Goal: Transaction & Acquisition: Purchase product/service

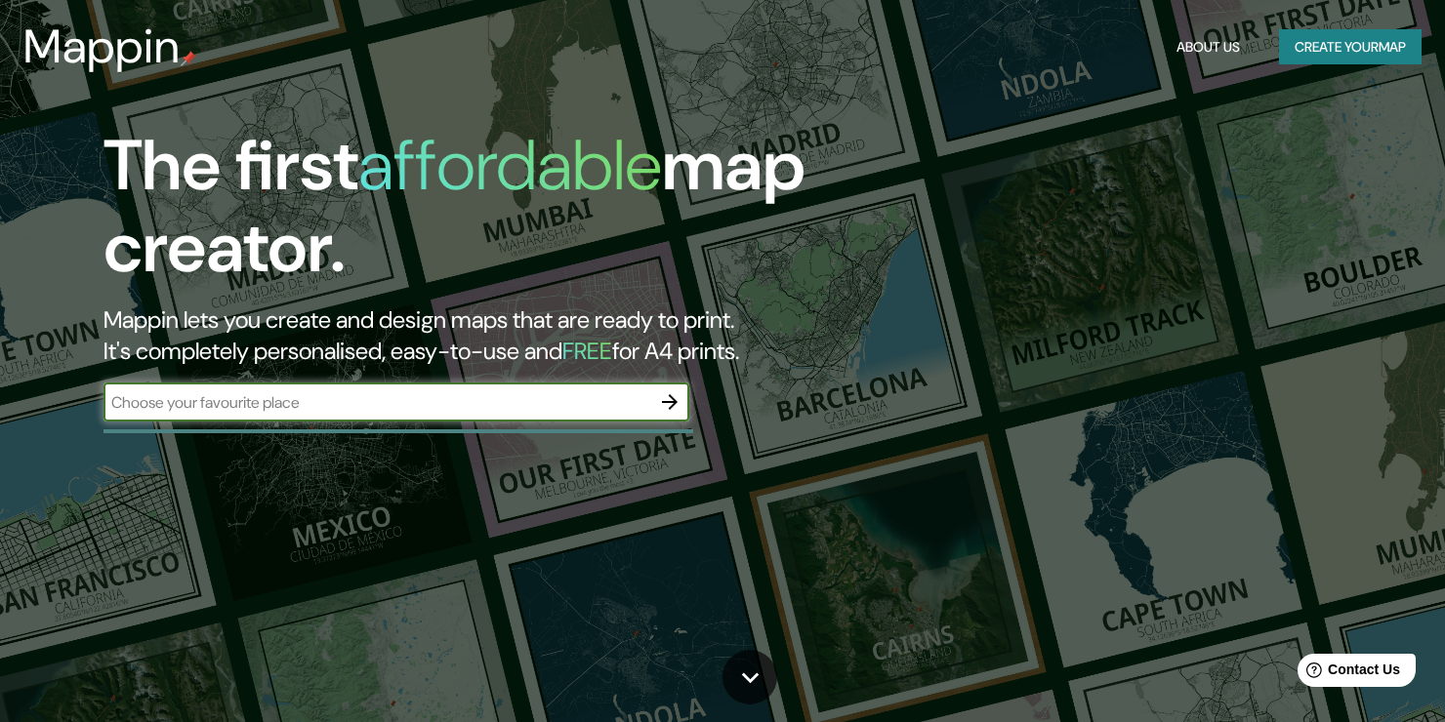
click at [334, 412] on input "text" at bounding box center [376, 402] width 547 height 22
type input "arica"
click at [678, 402] on icon "button" at bounding box center [669, 401] width 23 height 23
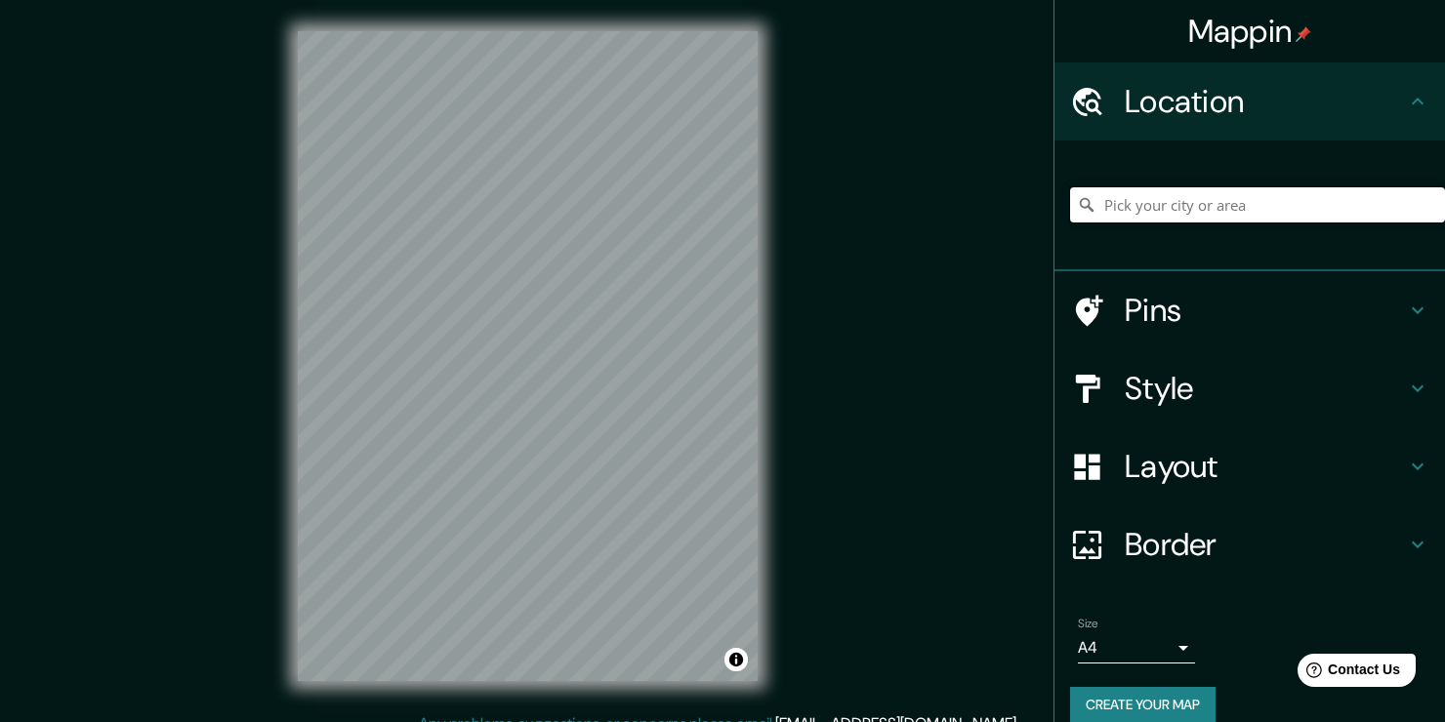
click at [1123, 204] on input "Pick your city or area" at bounding box center [1257, 204] width 375 height 35
click at [1187, 197] on input "arica" at bounding box center [1257, 204] width 375 height 35
click at [1141, 205] on input "arica" at bounding box center [1257, 204] width 375 height 35
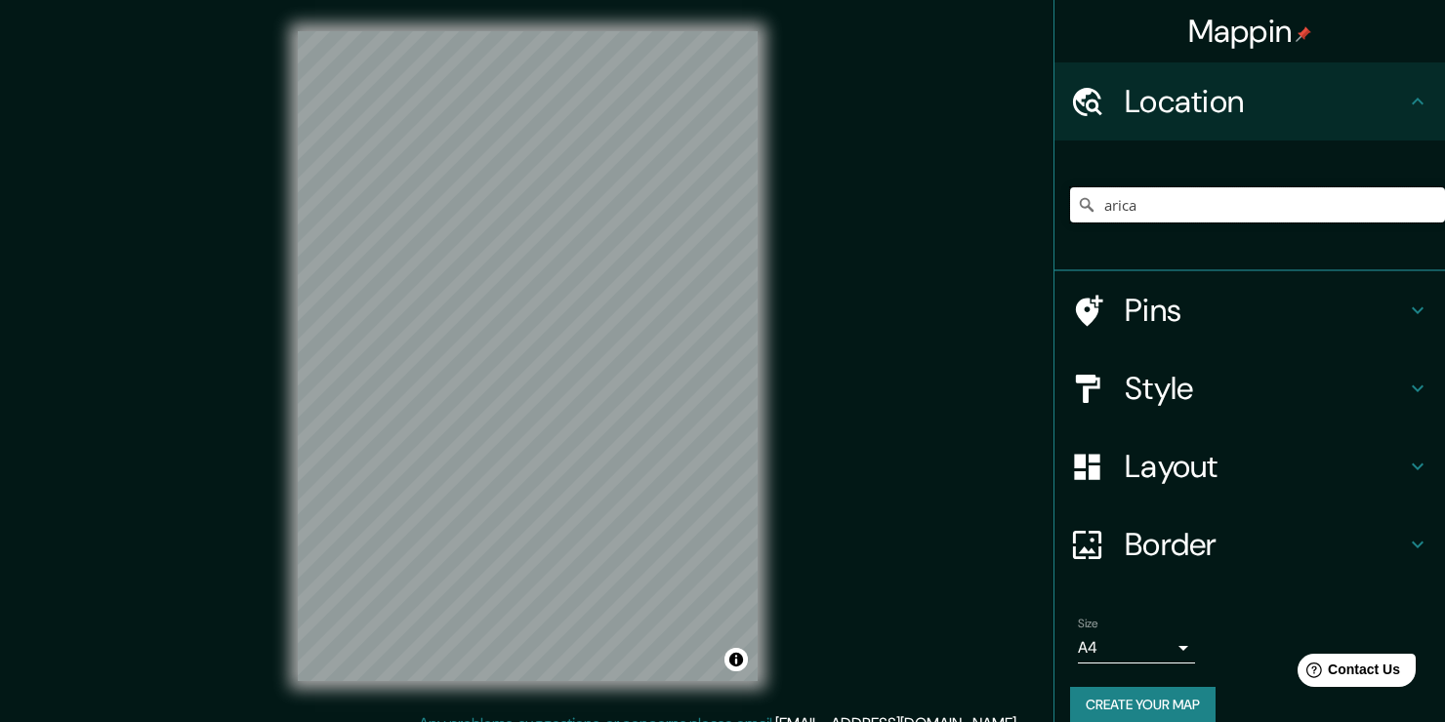
click at [1149, 211] on input "arica" at bounding box center [1257, 204] width 375 height 35
click at [1152, 304] on h4 "Pins" at bounding box center [1265, 310] width 281 height 39
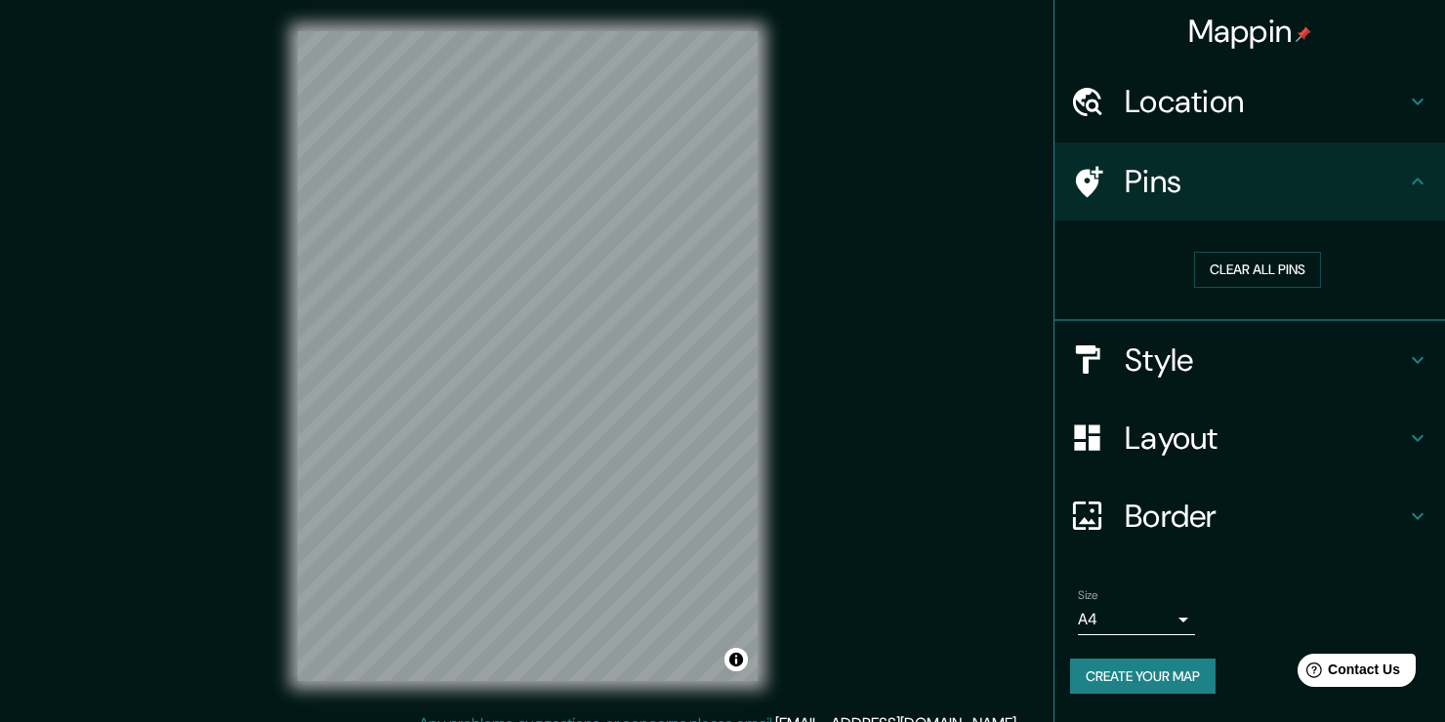
click at [1169, 116] on h4 "Location" at bounding box center [1265, 101] width 281 height 39
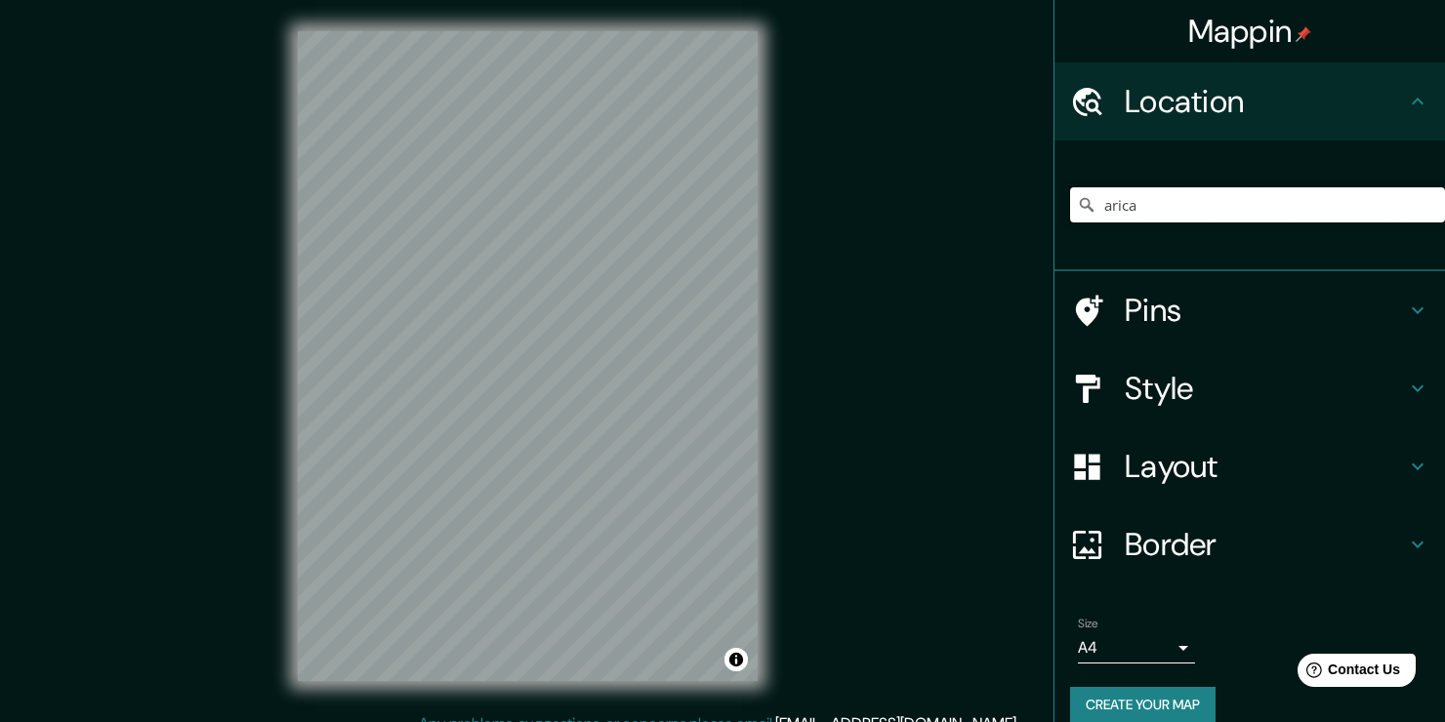
click at [1146, 208] on input "arica" at bounding box center [1257, 204] width 375 height 35
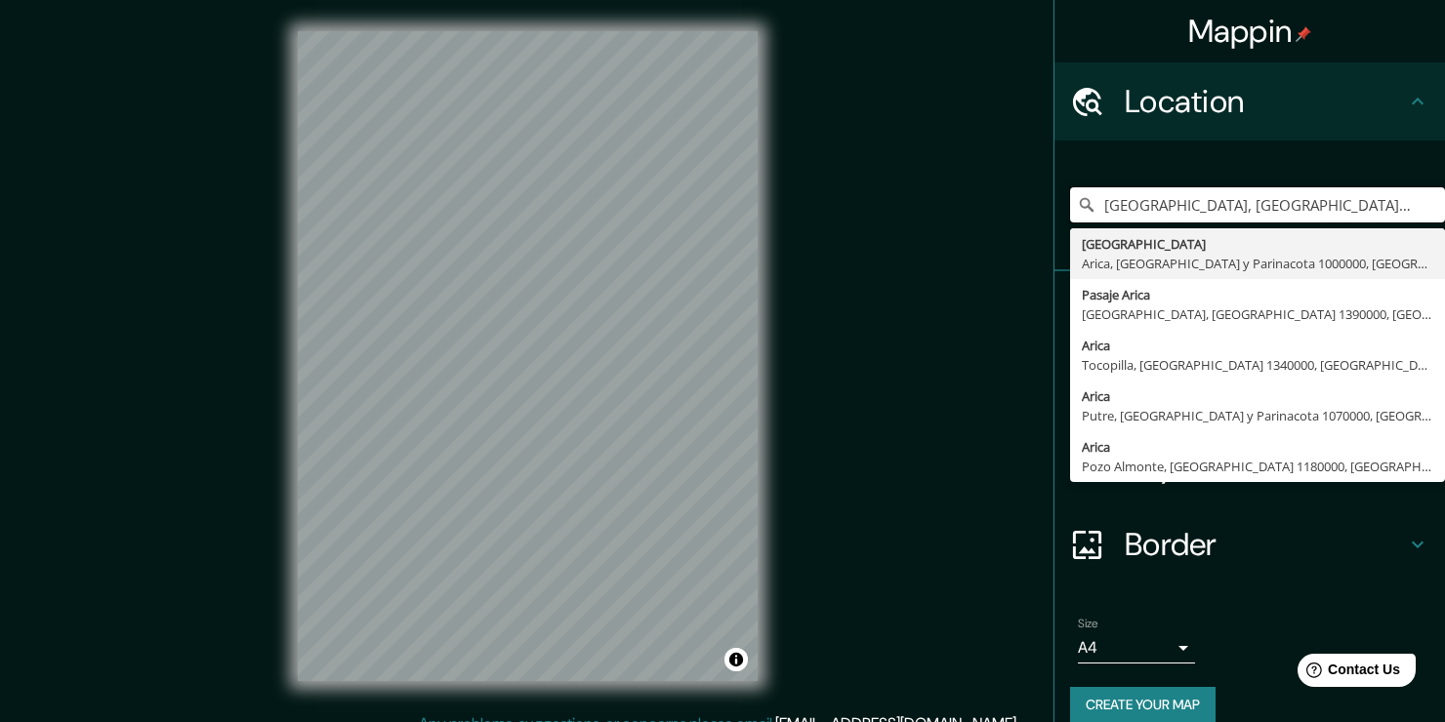
type input "[GEOGRAPHIC_DATA], [GEOGRAPHIC_DATA], [GEOGRAPHIC_DATA] y Parinacota 1000000, […"
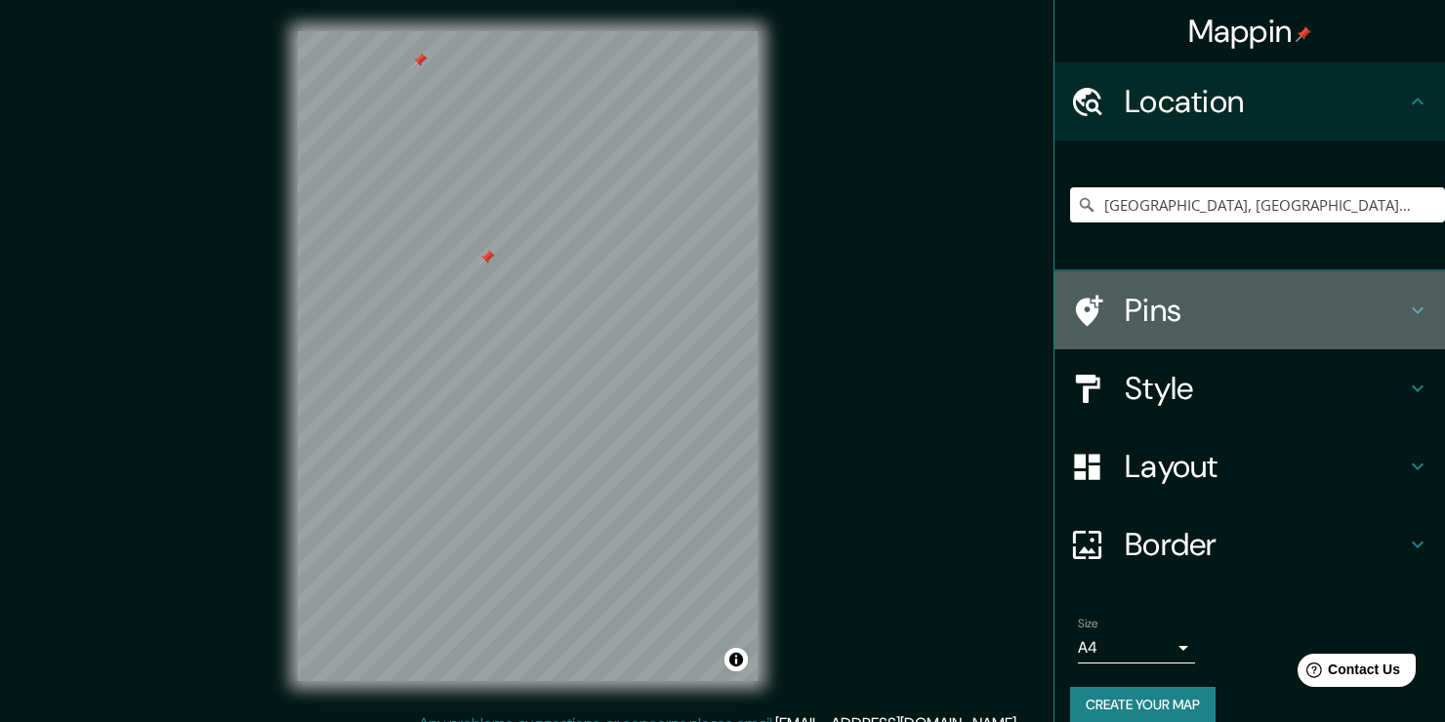
click at [1166, 312] on h4 "Pins" at bounding box center [1265, 310] width 281 height 39
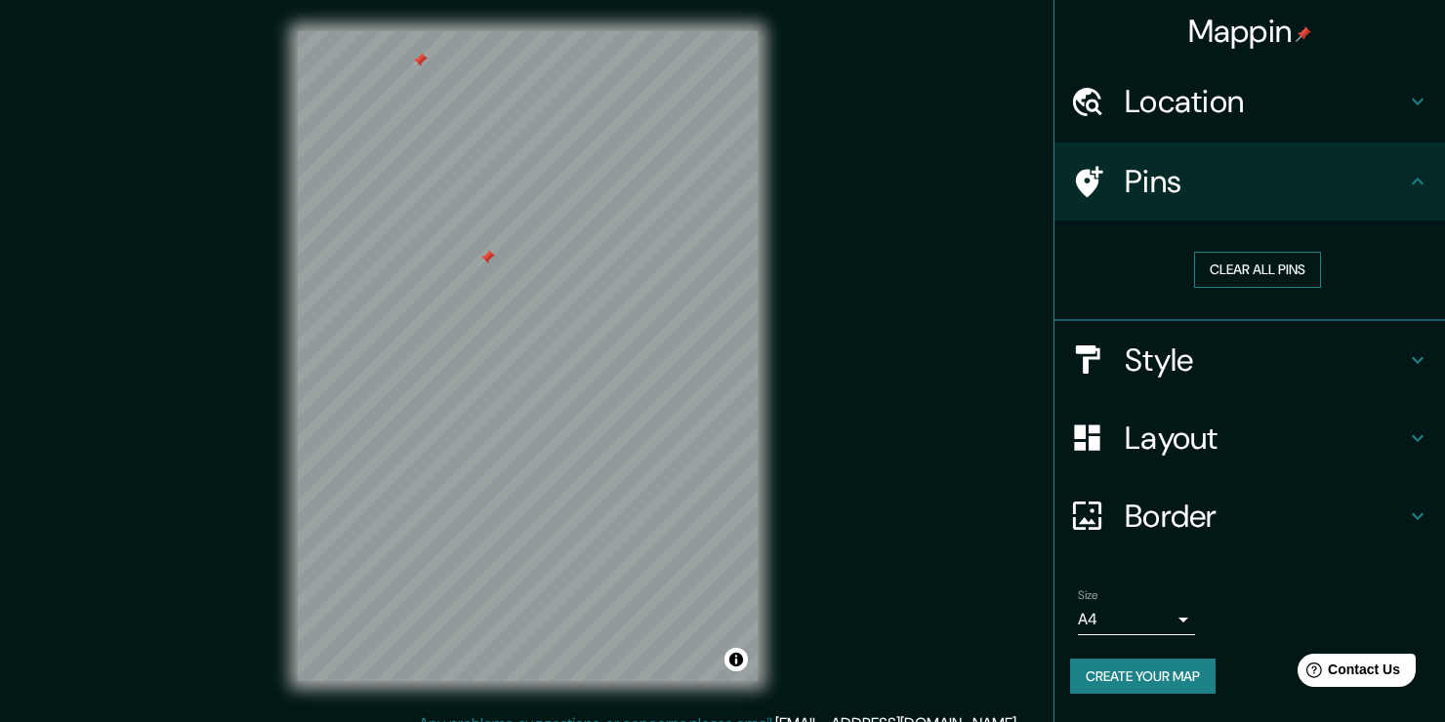
click at [1234, 266] on button "Clear all pins" at bounding box center [1257, 270] width 127 height 36
click at [1111, 366] on div at bounding box center [1097, 360] width 55 height 34
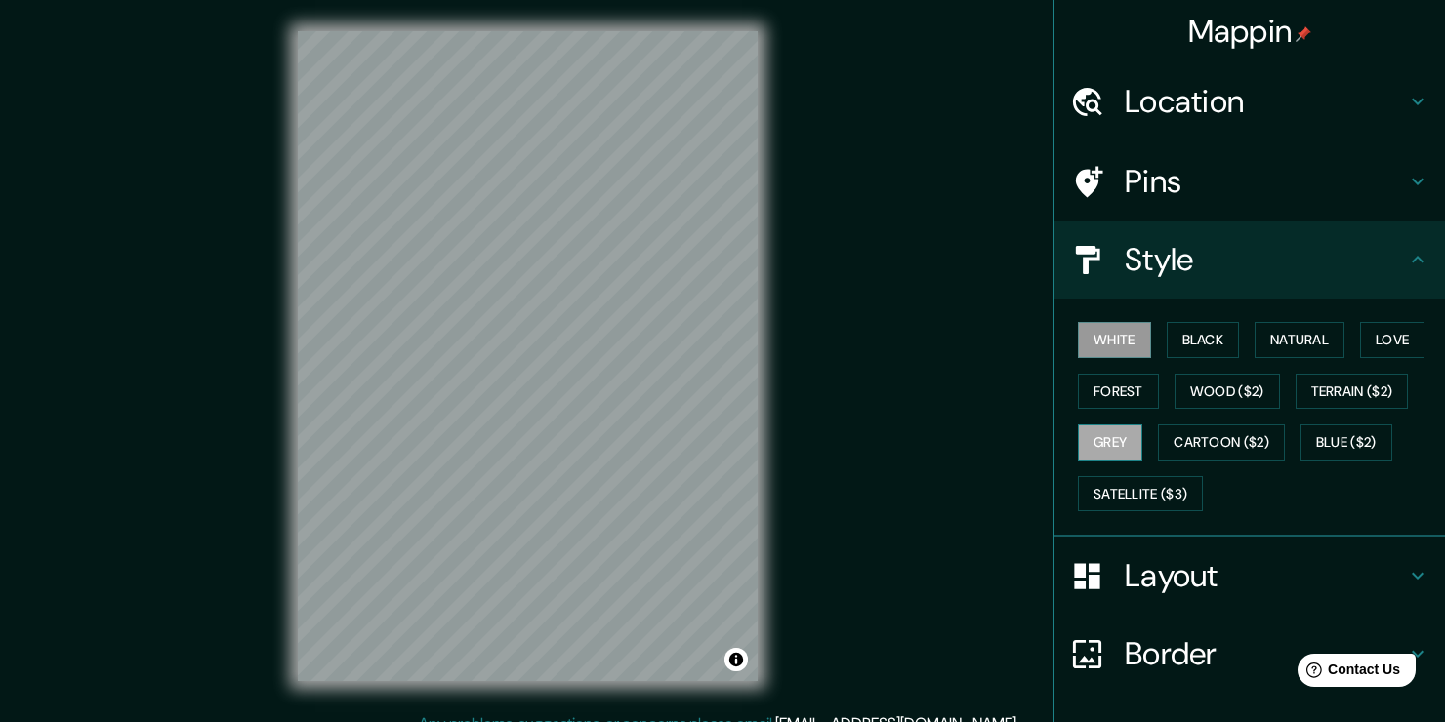
click at [1103, 438] on button "Grey" at bounding box center [1110, 443] width 64 height 36
click at [1162, 445] on button "Cartoon ($2)" at bounding box center [1221, 443] width 127 height 36
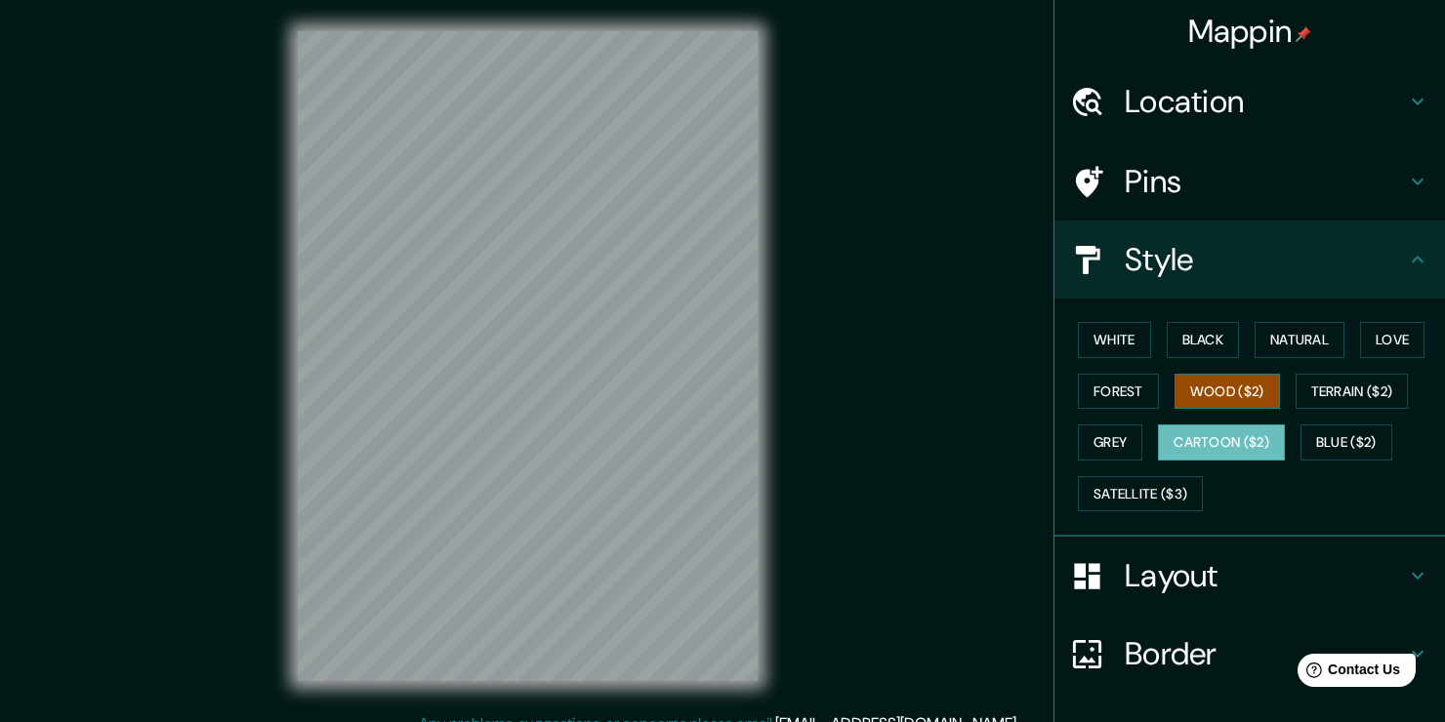
click at [1202, 391] on button "Wood ($2)" at bounding box center [1226, 392] width 105 height 36
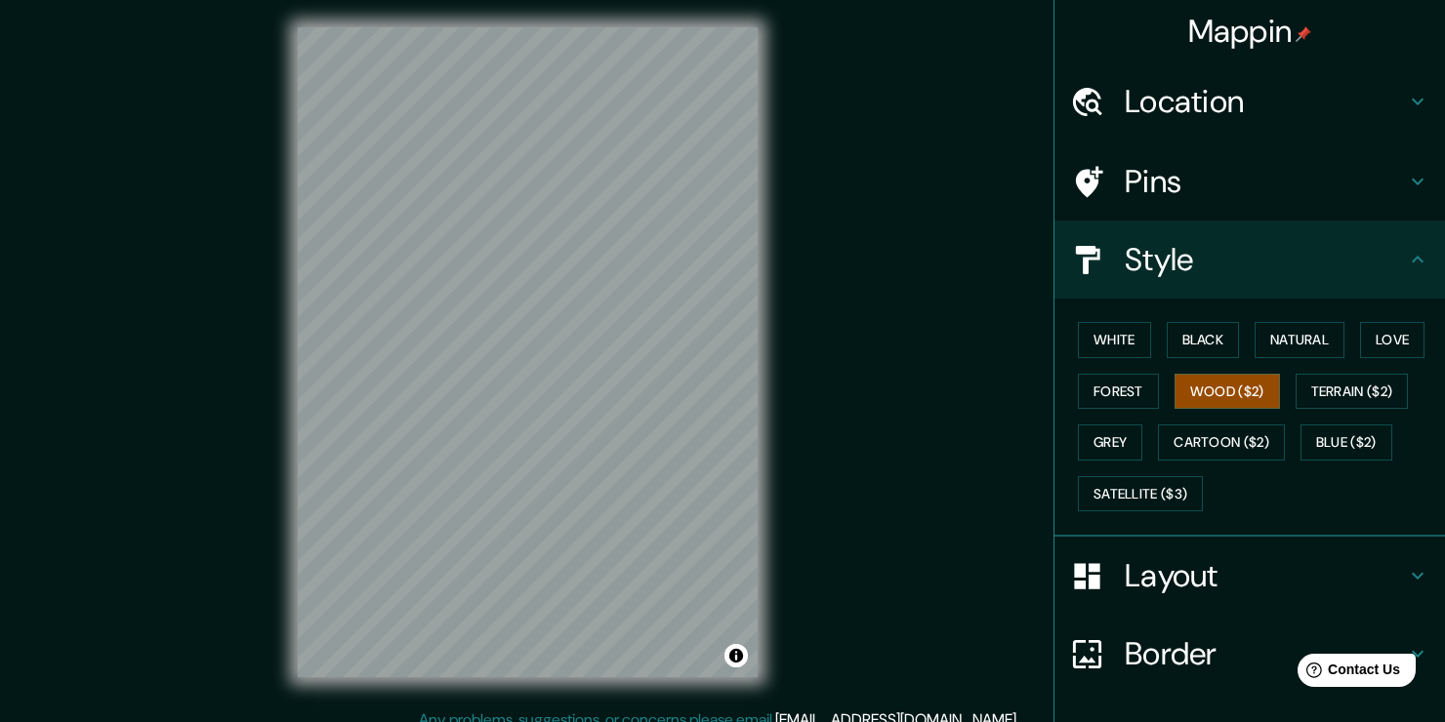
scroll to position [21, 0]
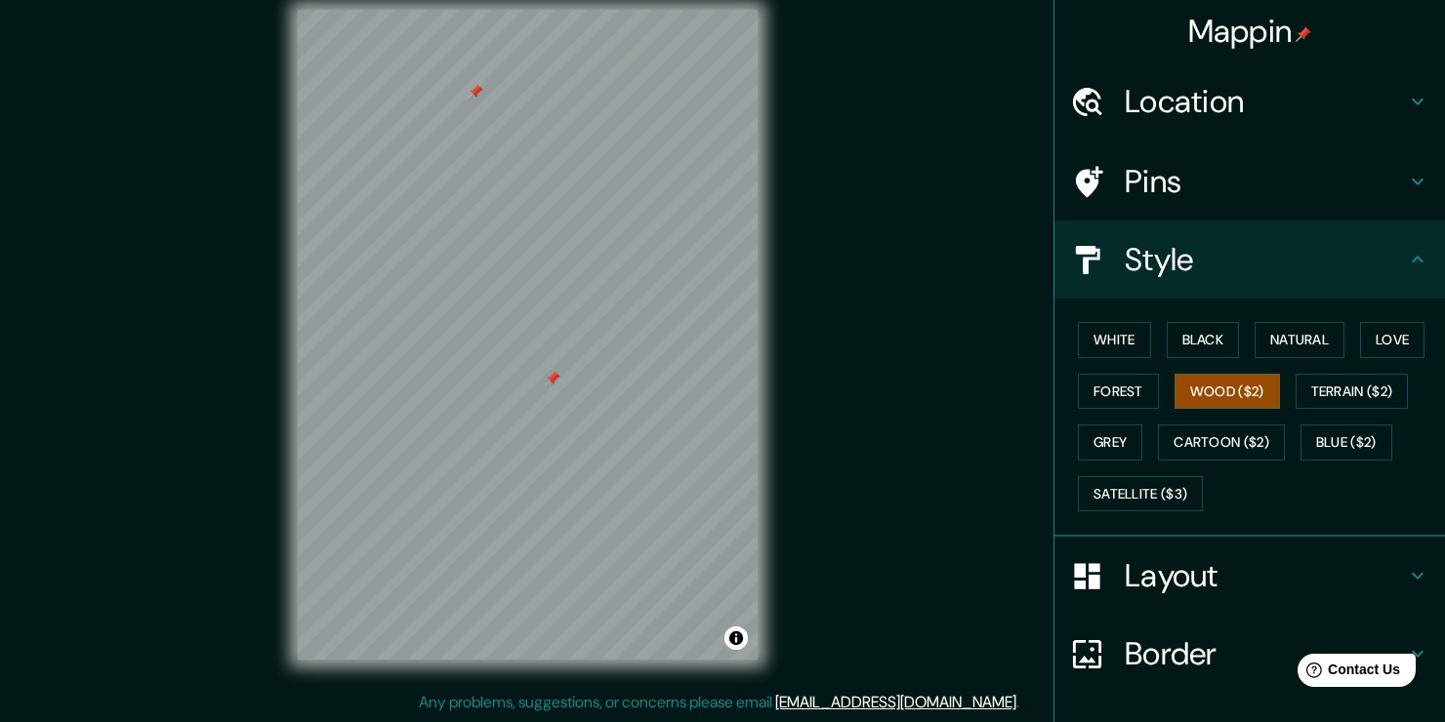
click at [1155, 226] on div "Style" at bounding box center [1249, 260] width 390 height 78
click at [1152, 205] on div "Pins" at bounding box center [1249, 182] width 390 height 78
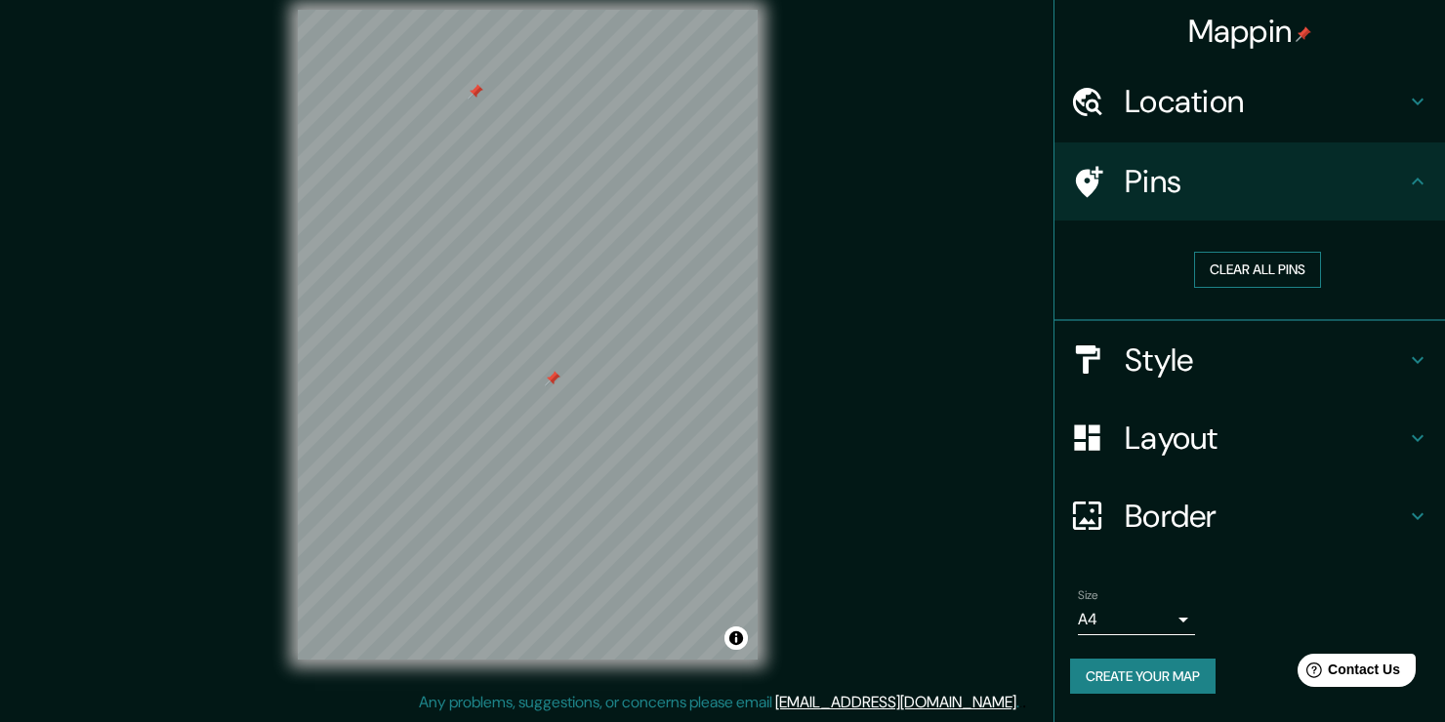
click at [1232, 262] on button "Clear all pins" at bounding box center [1257, 270] width 127 height 36
drag, startPoint x: 1266, startPoint y: 330, endPoint x: 1243, endPoint y: 359, distance: 37.5
click at [1265, 331] on div "Style" at bounding box center [1249, 360] width 390 height 78
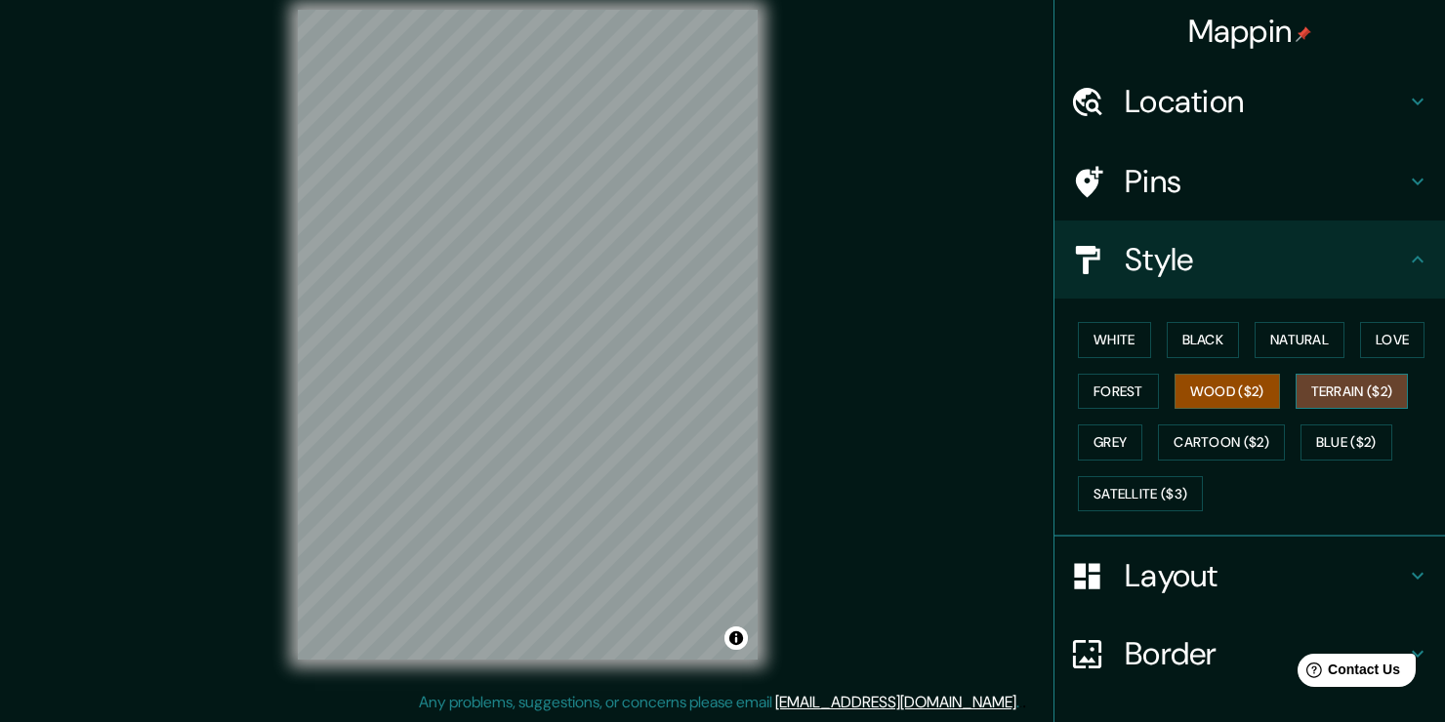
click at [1350, 388] on button "Terrain ($2)" at bounding box center [1351, 392] width 113 height 36
click at [1350, 447] on button "Blue ($2)" at bounding box center [1346, 443] width 92 height 36
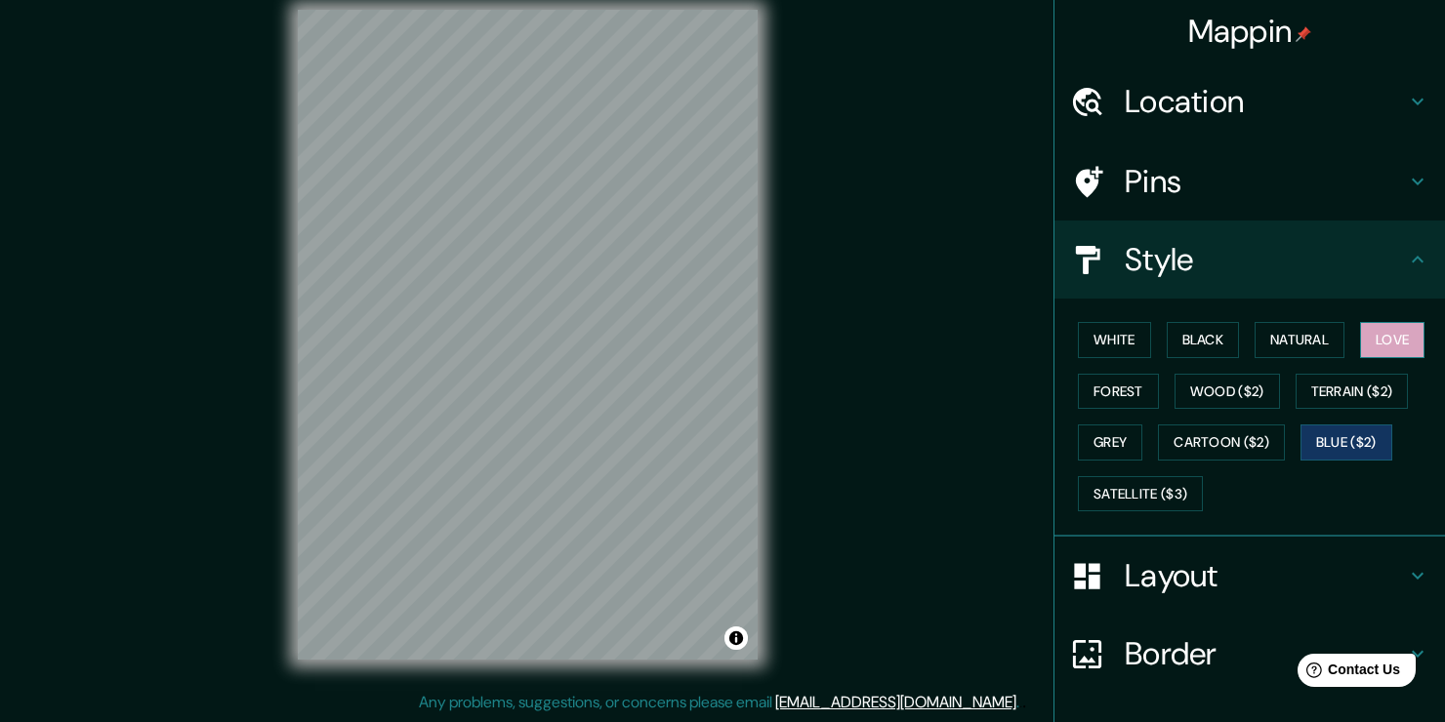
click at [1380, 345] on button "Love" at bounding box center [1392, 340] width 64 height 36
click at [1293, 350] on button "Natural" at bounding box center [1299, 340] width 90 height 36
click at [1322, 445] on button "Blue ($2)" at bounding box center [1346, 443] width 92 height 36
click at [1233, 390] on button "Wood ($2)" at bounding box center [1226, 392] width 105 height 36
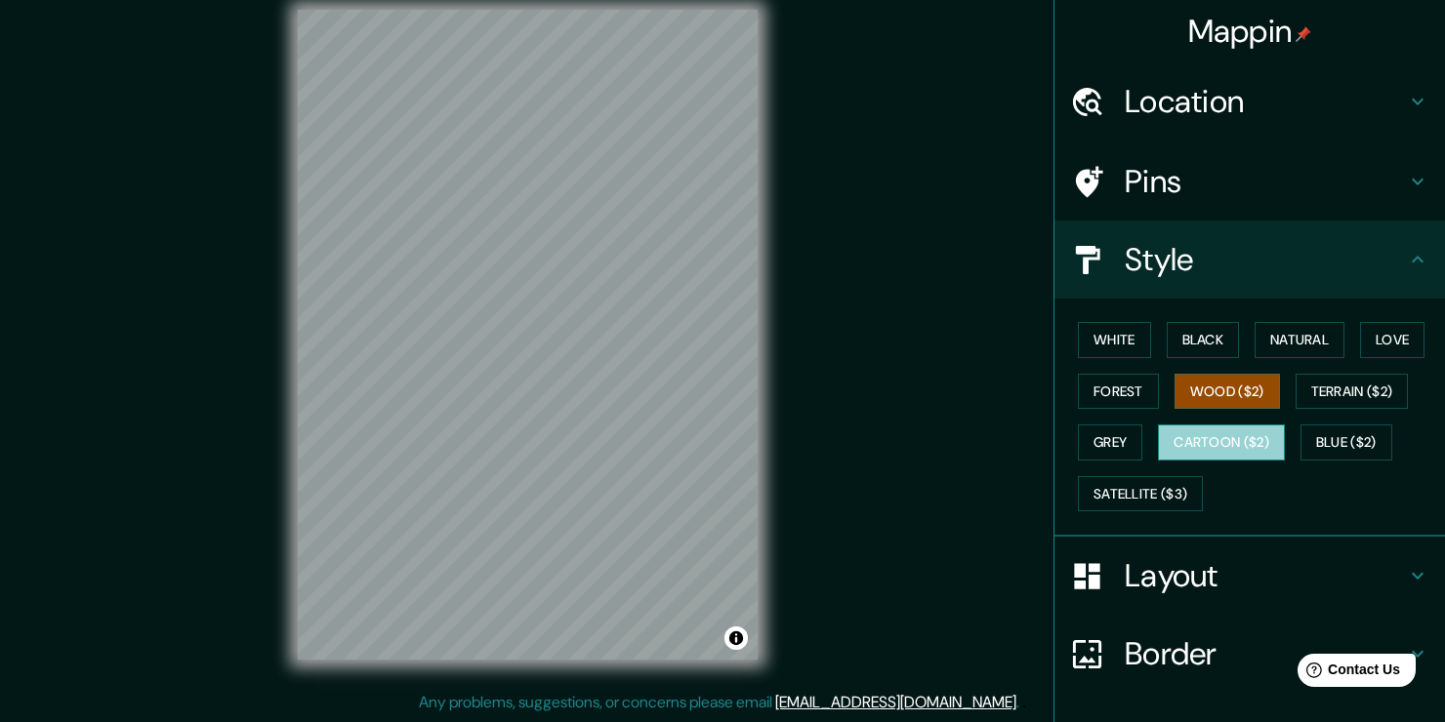
click at [1224, 440] on button "Cartoon ($2)" at bounding box center [1221, 443] width 127 height 36
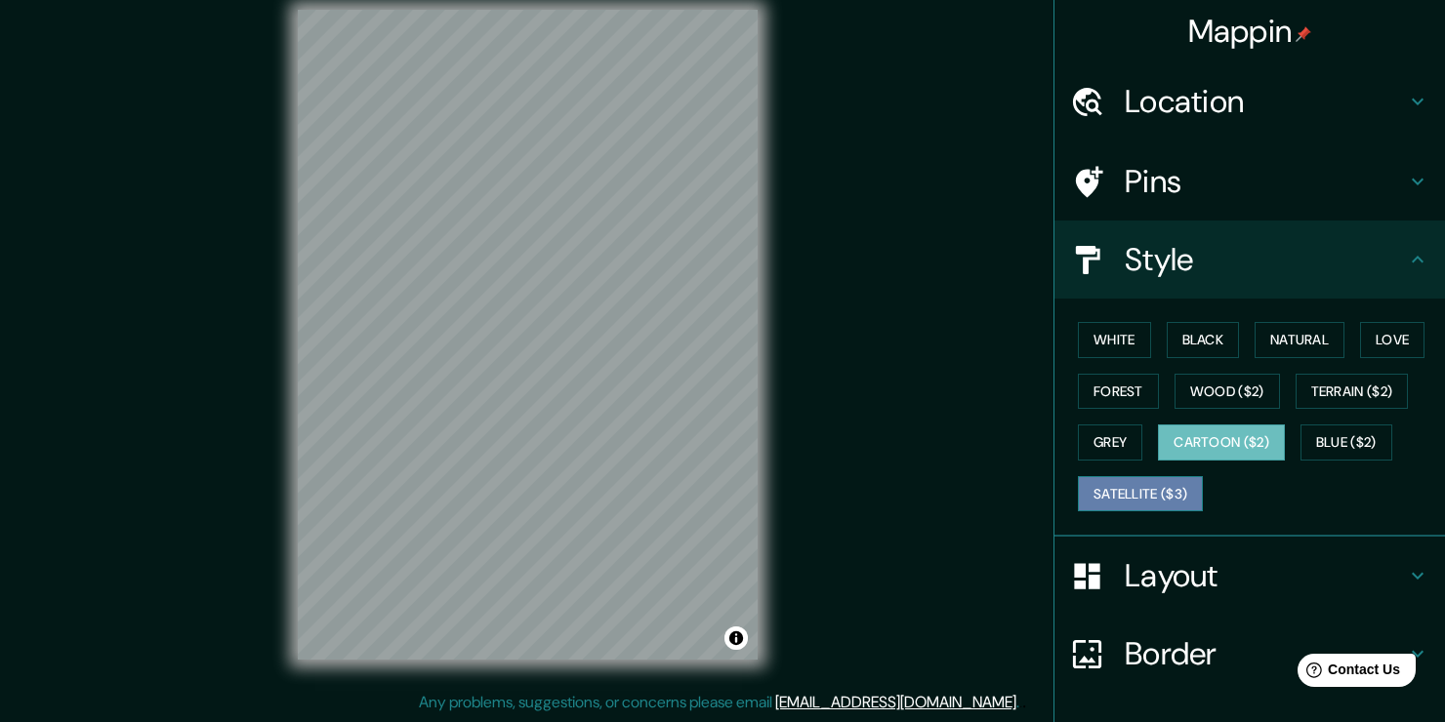
click at [1146, 481] on button "Satellite ($3)" at bounding box center [1140, 494] width 125 height 36
click at [1191, 437] on button "Cartoon ($2)" at bounding box center [1221, 443] width 127 height 36
click at [1137, 488] on button "Satellite ($3)" at bounding box center [1140, 494] width 125 height 36
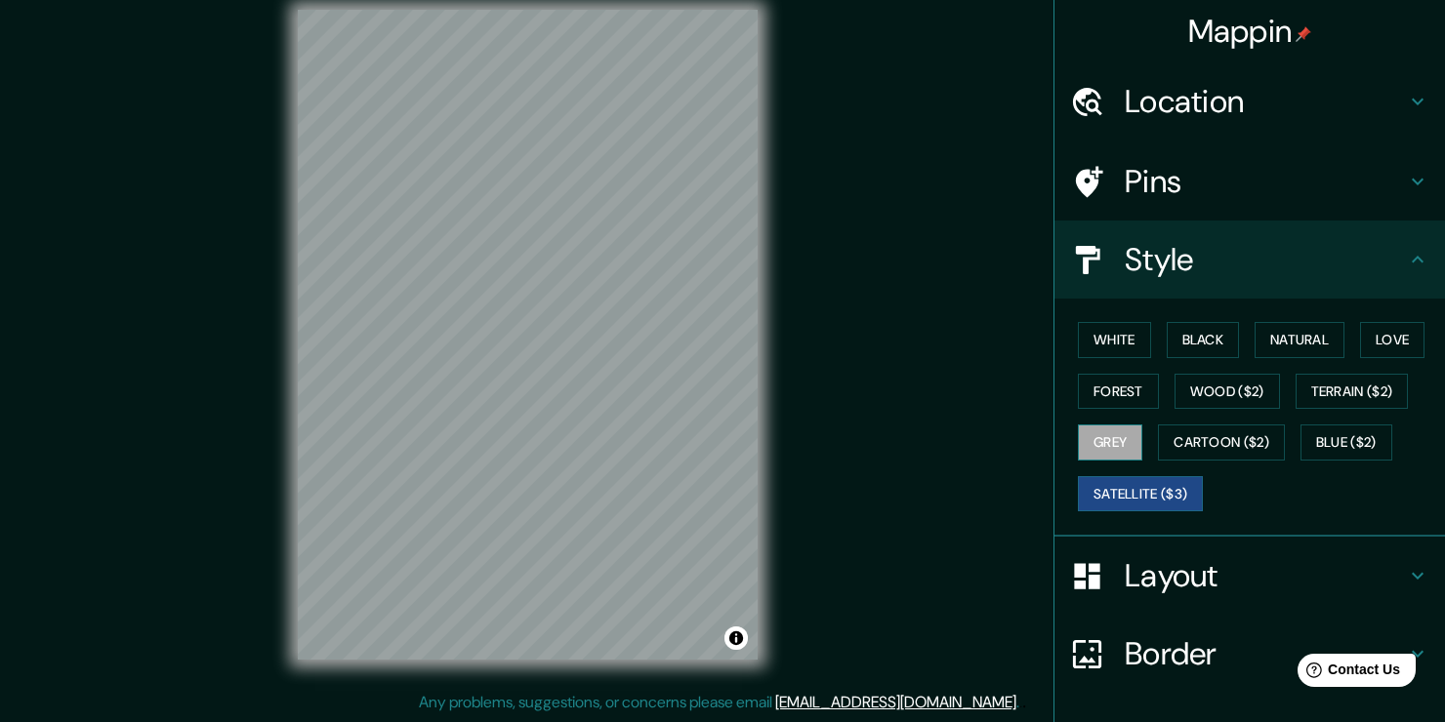
click at [1106, 430] on button "Grey" at bounding box center [1110, 443] width 64 height 36
click at [1172, 434] on button "Cartoon ($2)" at bounding box center [1221, 443] width 127 height 36
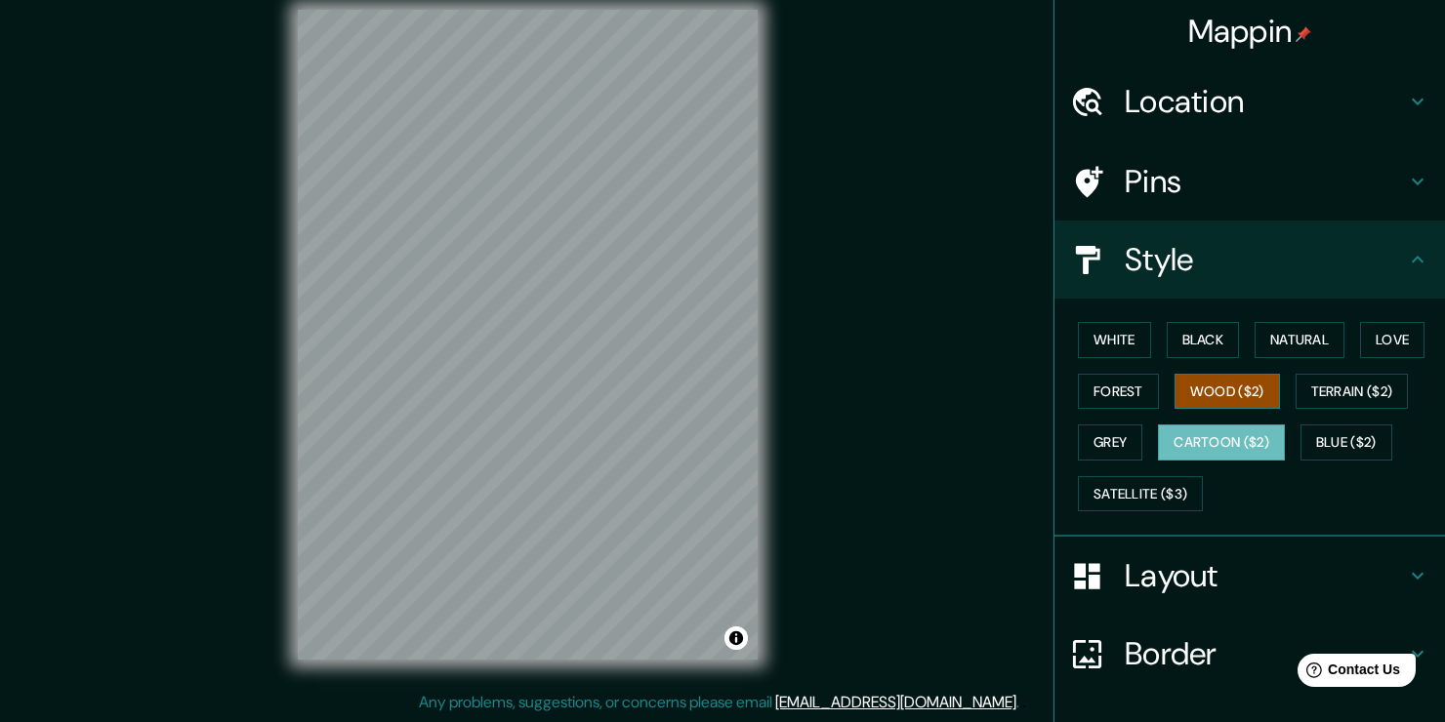
click at [1188, 393] on button "Wood ($2)" at bounding box center [1226, 392] width 105 height 36
click at [1117, 392] on button "Forest" at bounding box center [1118, 392] width 81 height 36
click at [1216, 396] on button "Wood ($2)" at bounding box center [1226, 392] width 105 height 36
click at [1182, 337] on button "Black" at bounding box center [1203, 340] width 73 height 36
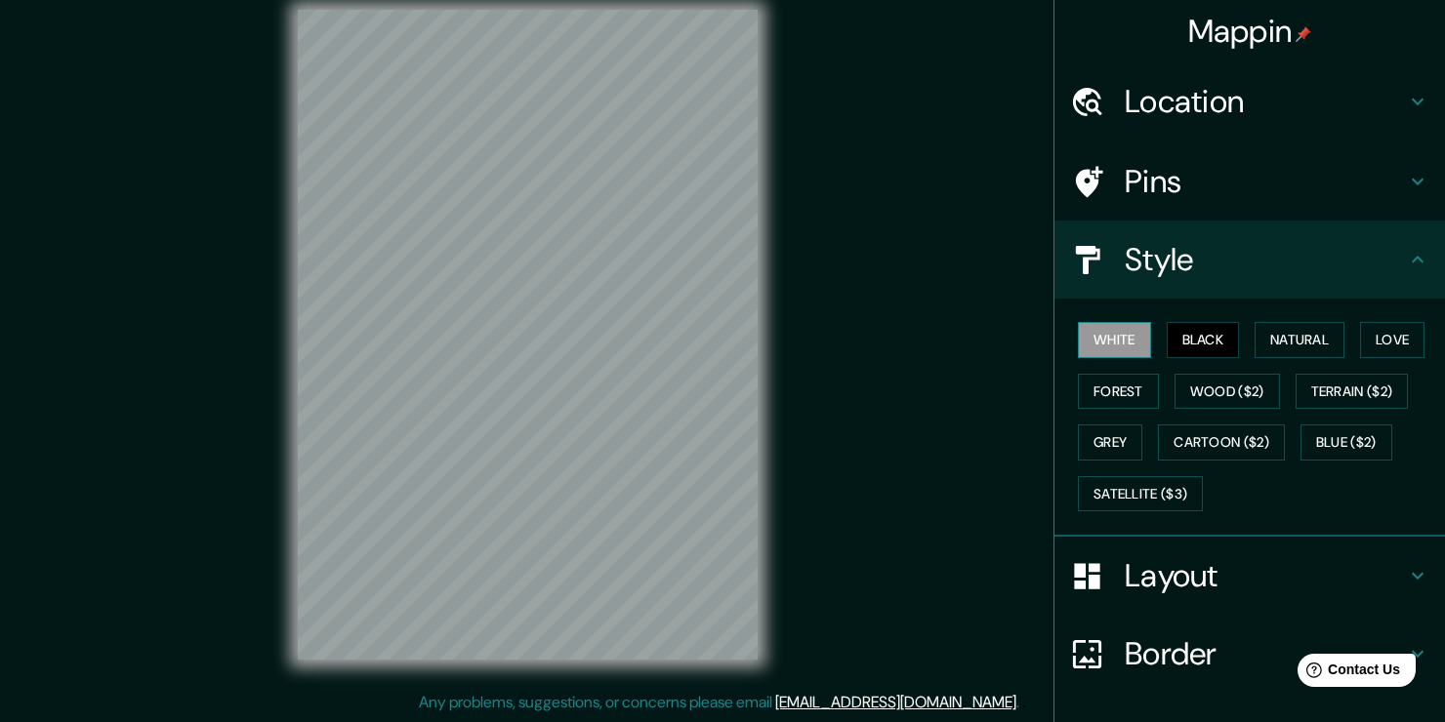
click at [1115, 337] on button "White" at bounding box center [1114, 340] width 73 height 36
click at [1174, 374] on button "Wood ($2)" at bounding box center [1226, 392] width 105 height 36
